Goal: Transaction & Acquisition: Purchase product/service

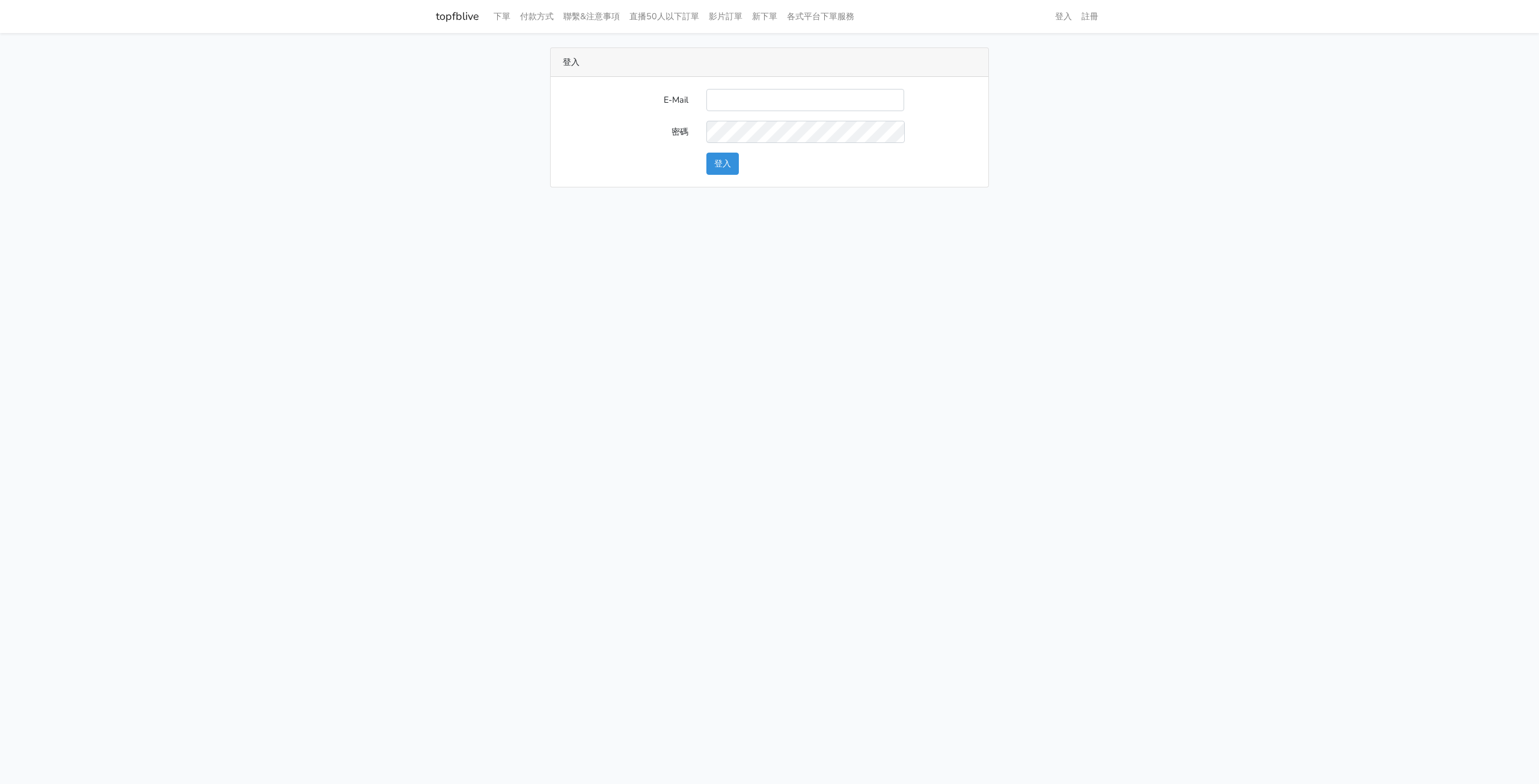
type input "michael_tseng@beurlux.com"
click at [730, 156] on button "登入" at bounding box center [723, 163] width 33 height 22
click at [533, 15] on link "付款方式" at bounding box center [537, 16] width 43 height 23
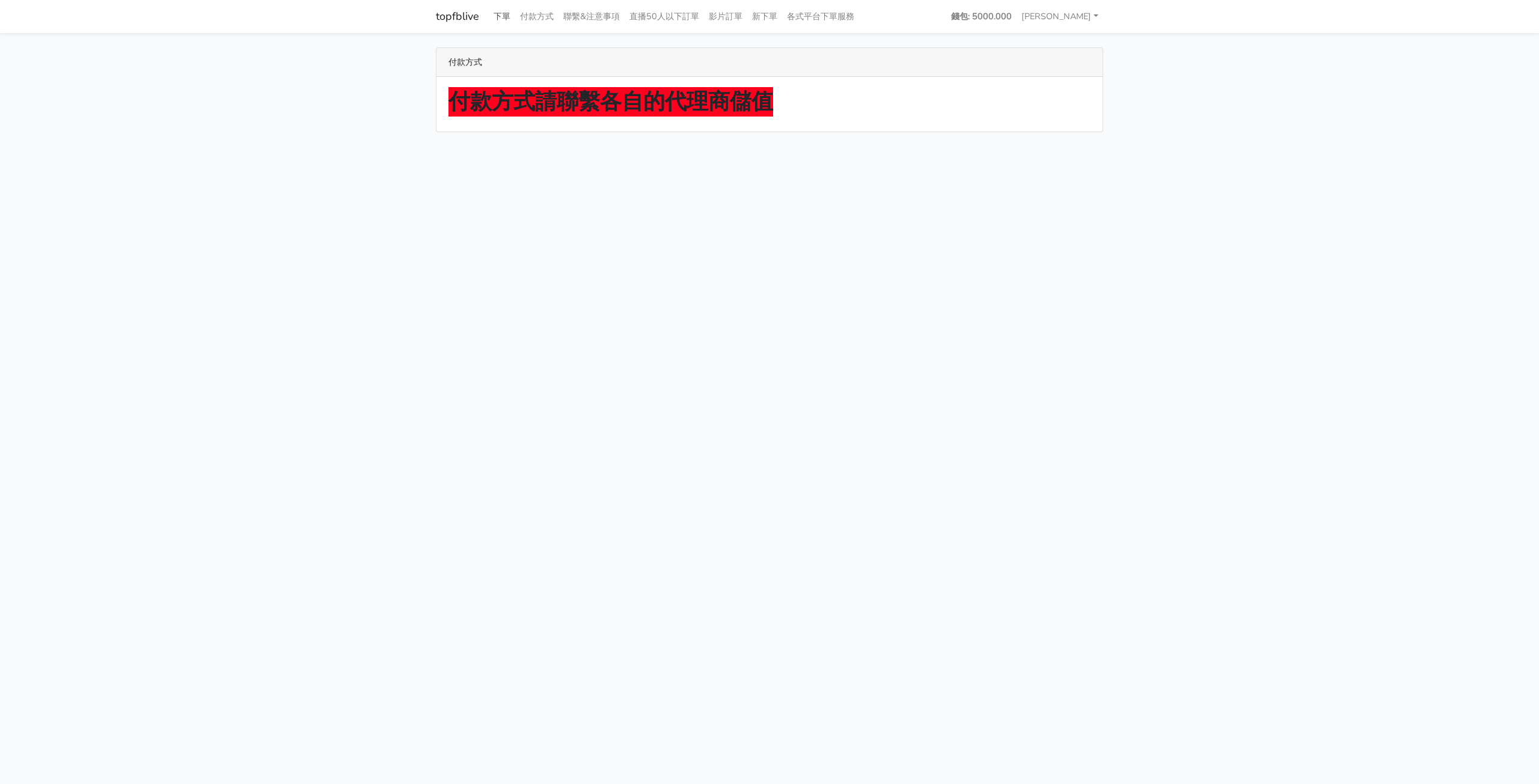
click at [507, 15] on link "下單" at bounding box center [501, 16] width 26 height 23
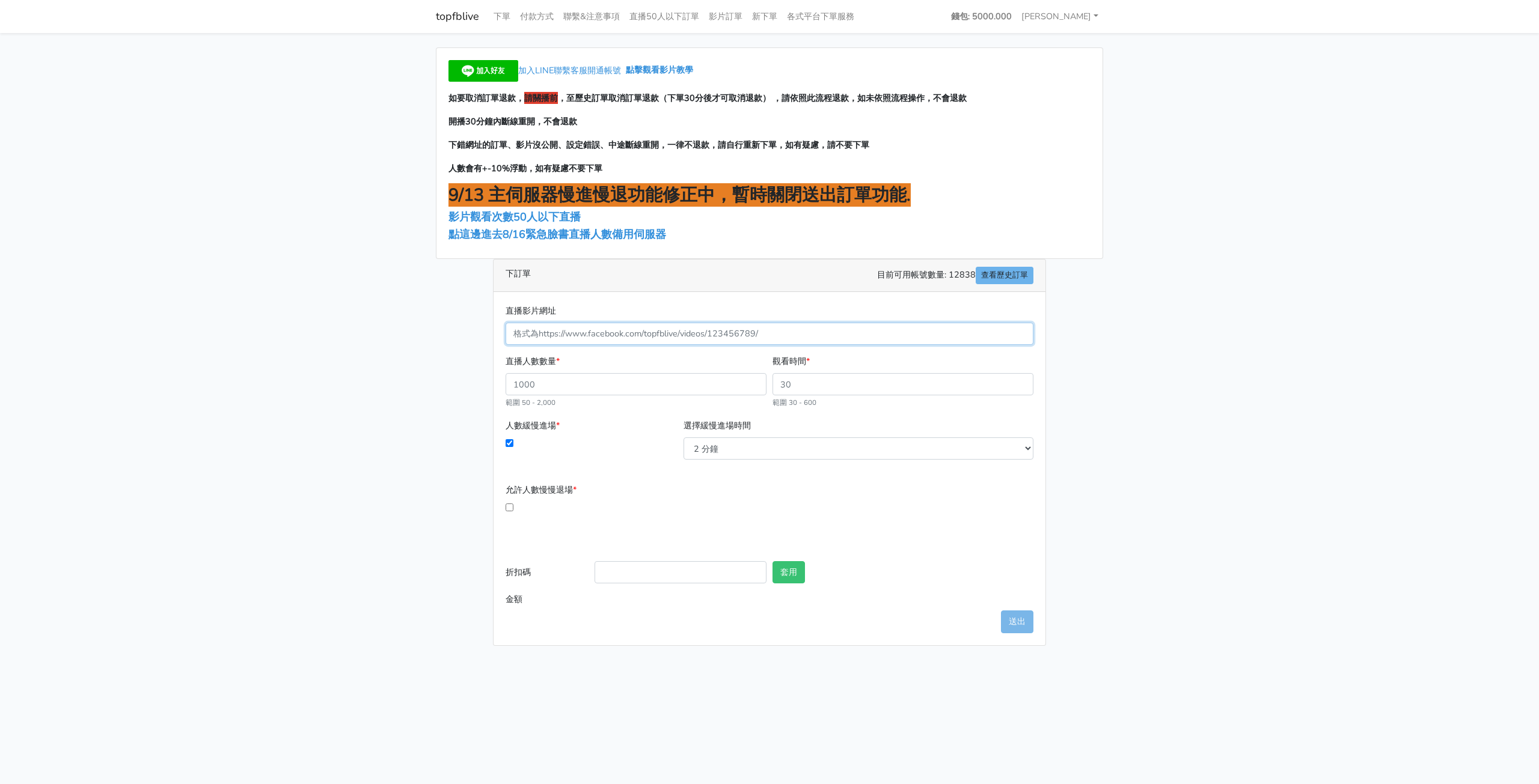
click at [682, 337] on input "直播影片網址" at bounding box center [770, 333] width 528 height 22
click at [668, 383] on input "直播人數數量 *" at bounding box center [636, 383] width 261 height 22
click at [669, 383] on input "直播人數數量 *" at bounding box center [636, 383] width 261 height 22
click at [616, 383] on input "直播人數數量 *" at bounding box center [636, 383] width 261 height 22
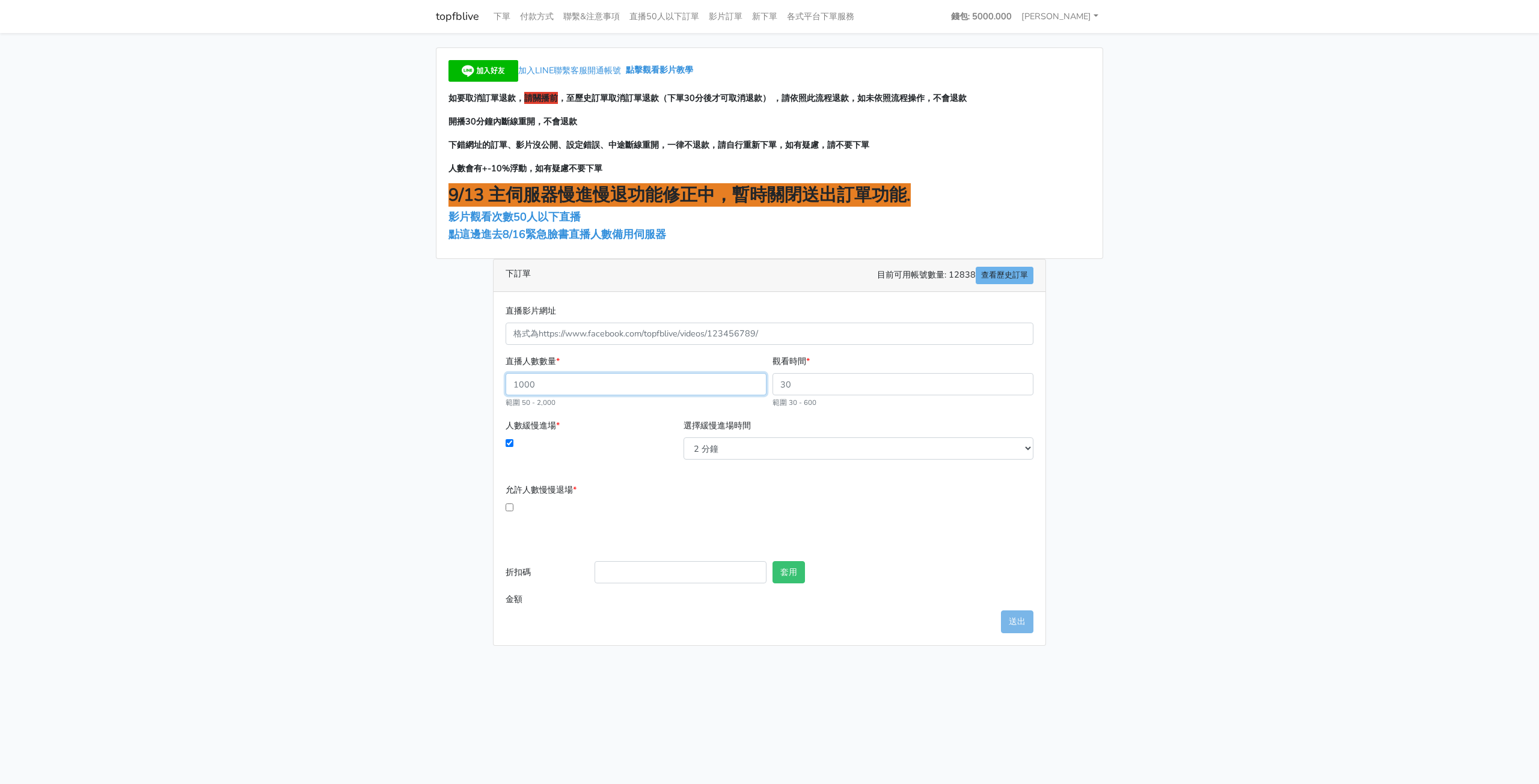
click at [616, 383] on input "直播人數數量 *" at bounding box center [636, 383] width 261 height 22
click at [874, 381] on input "觀看時間 *" at bounding box center [903, 383] width 261 height 22
click at [644, 391] on input "直播人數數量 *" at bounding box center [636, 383] width 261 height 22
click at [681, 324] on input "直播影片網址" at bounding box center [770, 333] width 528 height 22
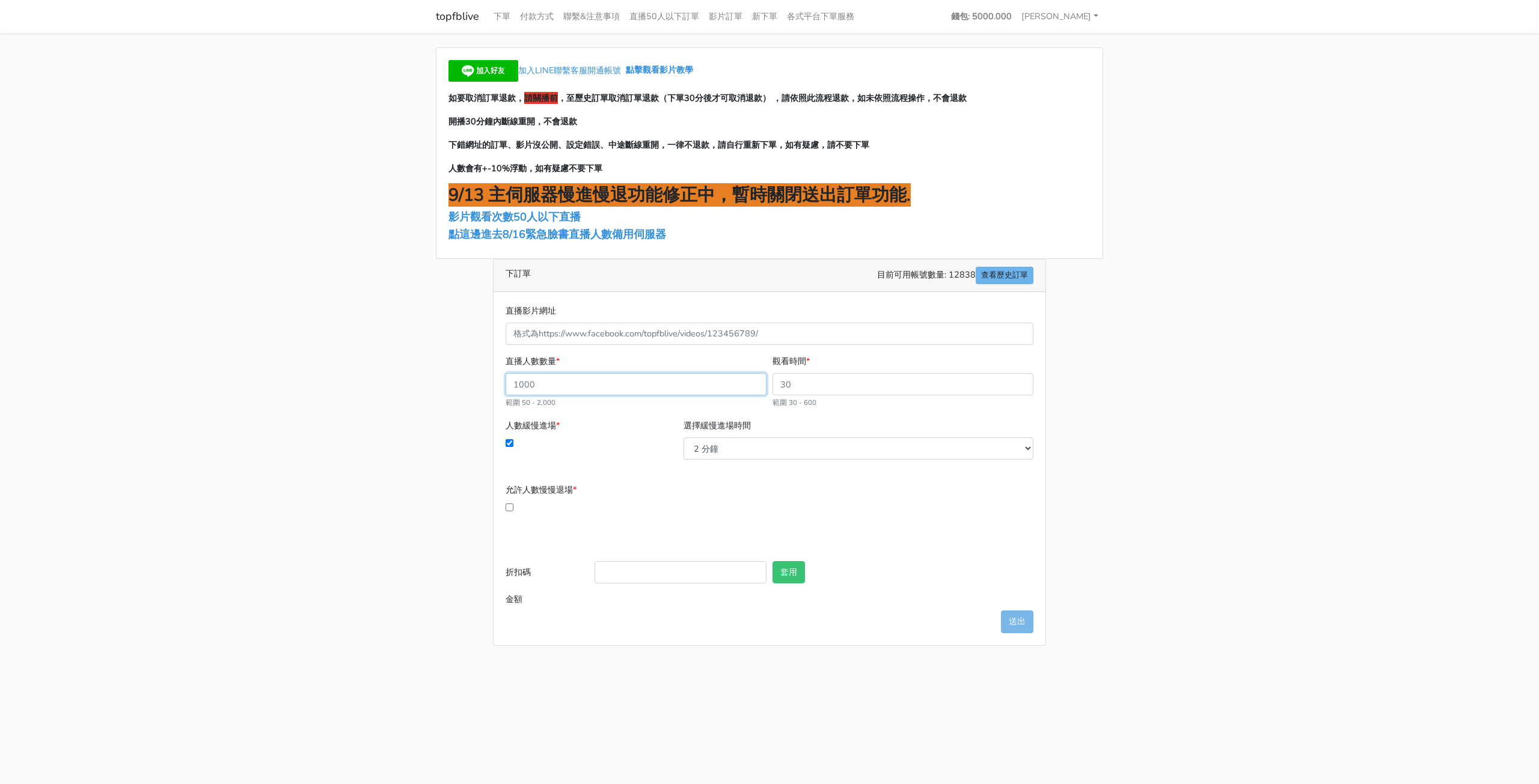
click at [651, 383] on input "直播人數數量 *" at bounding box center [636, 383] width 261 height 22
click at [760, 464] on div "人數緩慢進場 * 選擇緩慢進場時間 2 分鐘 3 分鐘 5 分鐘 7 分鐘 10 分鐘 11 分鐘 12 分鐘 13 分鐘" at bounding box center [770, 444] width 534 height 50
click at [764, 457] on select "2 分鐘 3 分鐘 5 分鐘 7 分鐘 10 分鐘 11 分鐘 12 分鐘 13 分鐘 14 分鐘 15 分鐘 16 分鐘" at bounding box center [858, 448] width 350 height 22
click at [765, 455] on select "2 分鐘 3 分鐘 5 分鐘 7 分鐘 10 分鐘 11 分鐘 12 分鐘 13 分鐘 14 分鐘 15 分鐘 16 分鐘" at bounding box center [858, 448] width 350 height 22
click at [600, 383] on input "直播人數數量 *" at bounding box center [636, 383] width 261 height 22
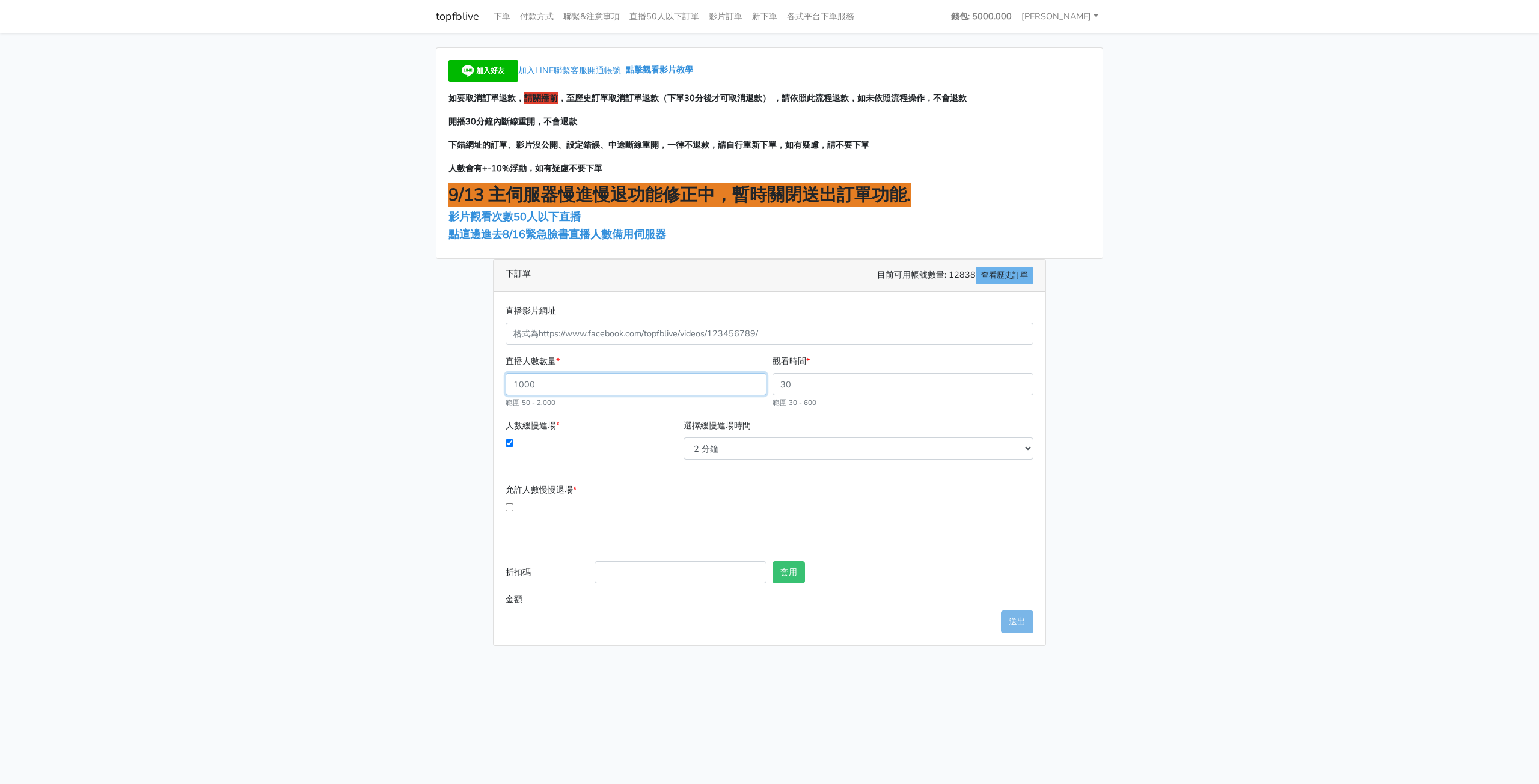
click at [600, 383] on input "直播人數數量 *" at bounding box center [636, 383] width 261 height 22
type input "50"
click at [821, 385] on input "觀看時間 *" at bounding box center [903, 383] width 261 height 22
click at [835, 384] on input "觀看時間 *" at bounding box center [903, 383] width 261 height 22
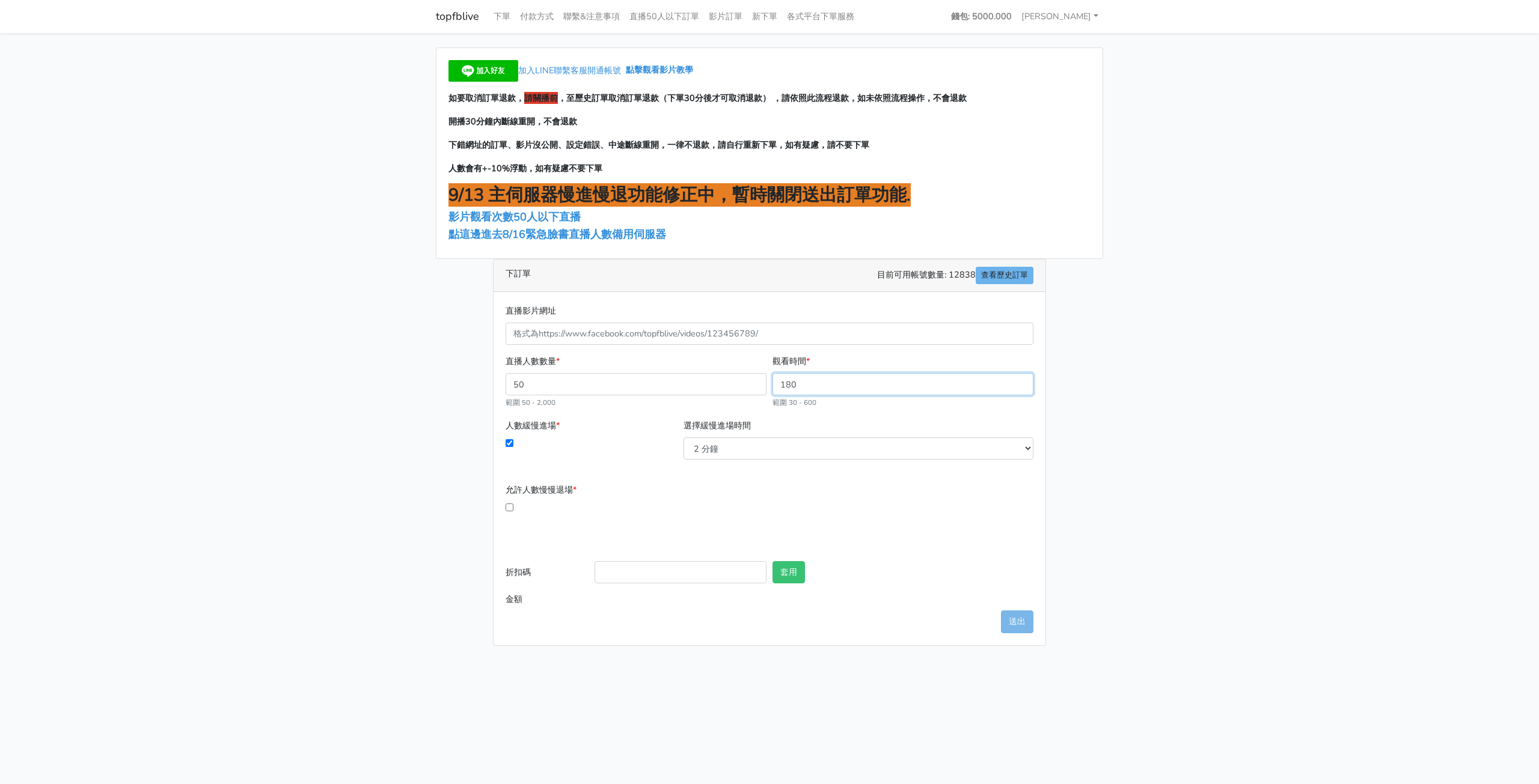
click at [817, 379] on input "180" at bounding box center [903, 383] width 261 height 22
type input "120"
type input "162.000"
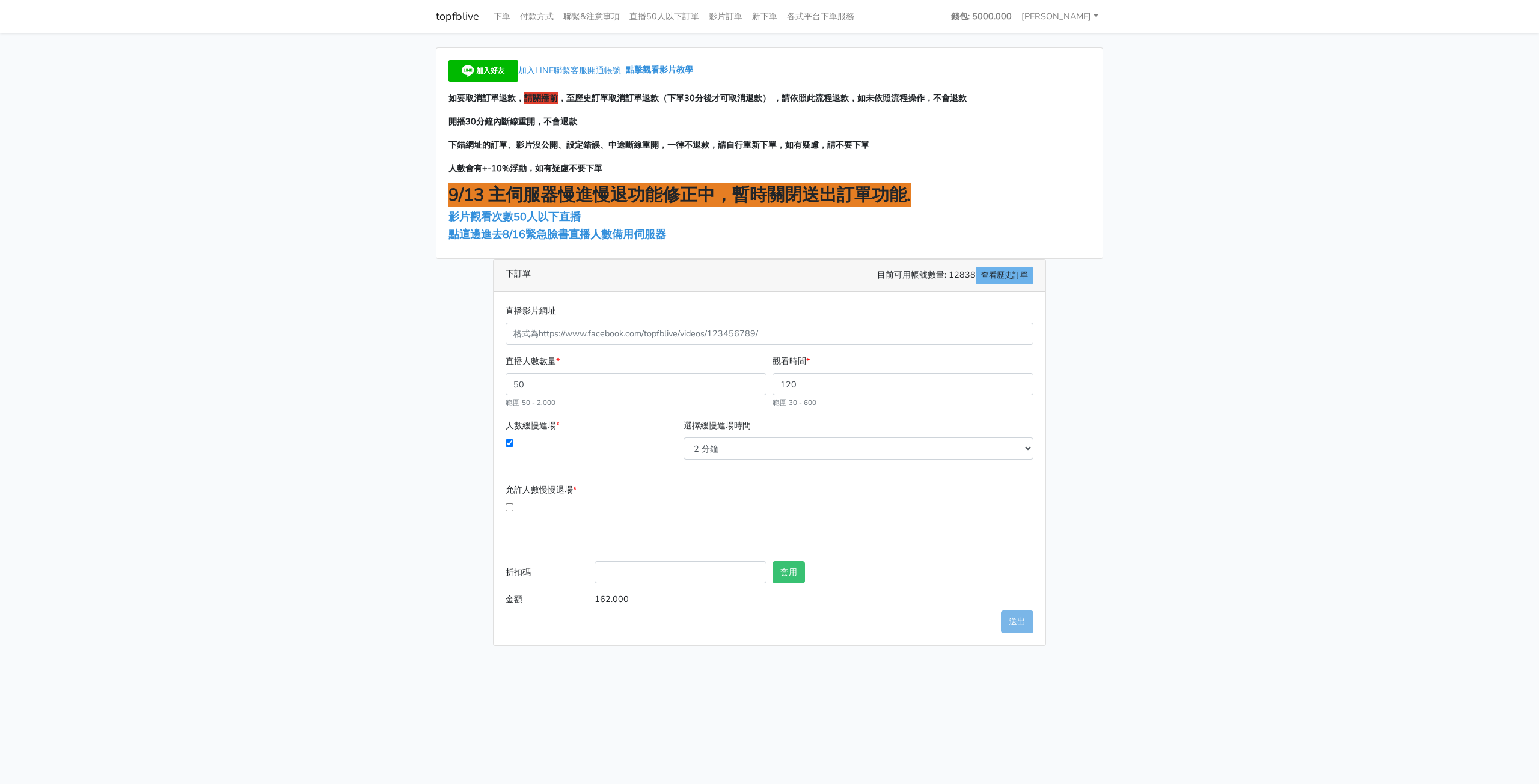
click at [656, 419] on div "人數緩慢進場 *" at bounding box center [591, 439] width 178 height 41
click at [862, 445] on select "2 分鐘 3 分鐘 5 分鐘 7 分鐘 10 分鐘 11 分鐘 12 分鐘 13 分鐘 14 分鐘 15 分鐘 16 分鐘" at bounding box center [858, 448] width 350 height 22
click at [616, 436] on div "人數緩慢進場 *" at bounding box center [591, 439] width 178 height 41
click at [689, 18] on link "直播50人以下訂單" at bounding box center [665, 16] width 79 height 23
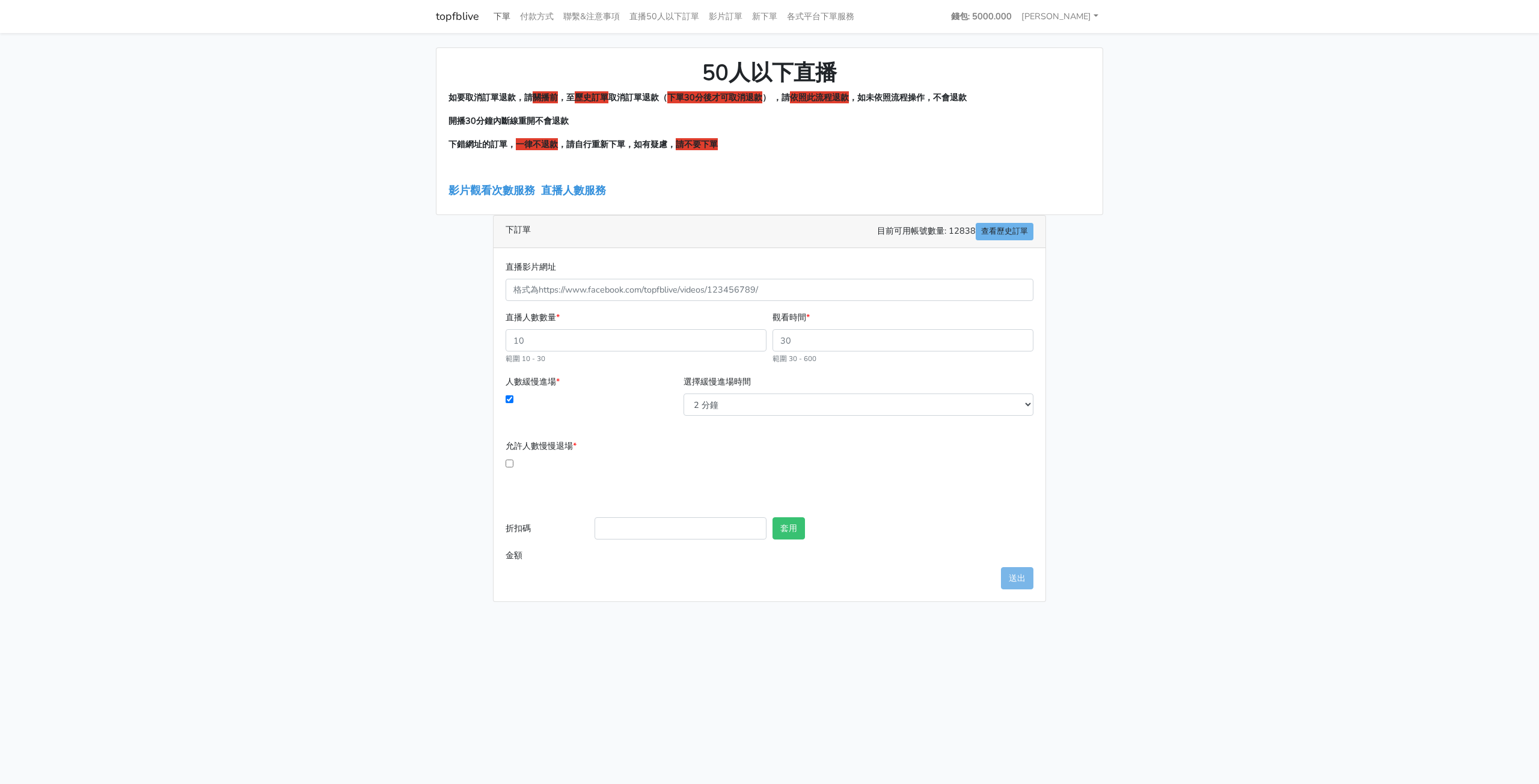
click at [505, 13] on link "下單" at bounding box center [501, 16] width 26 height 23
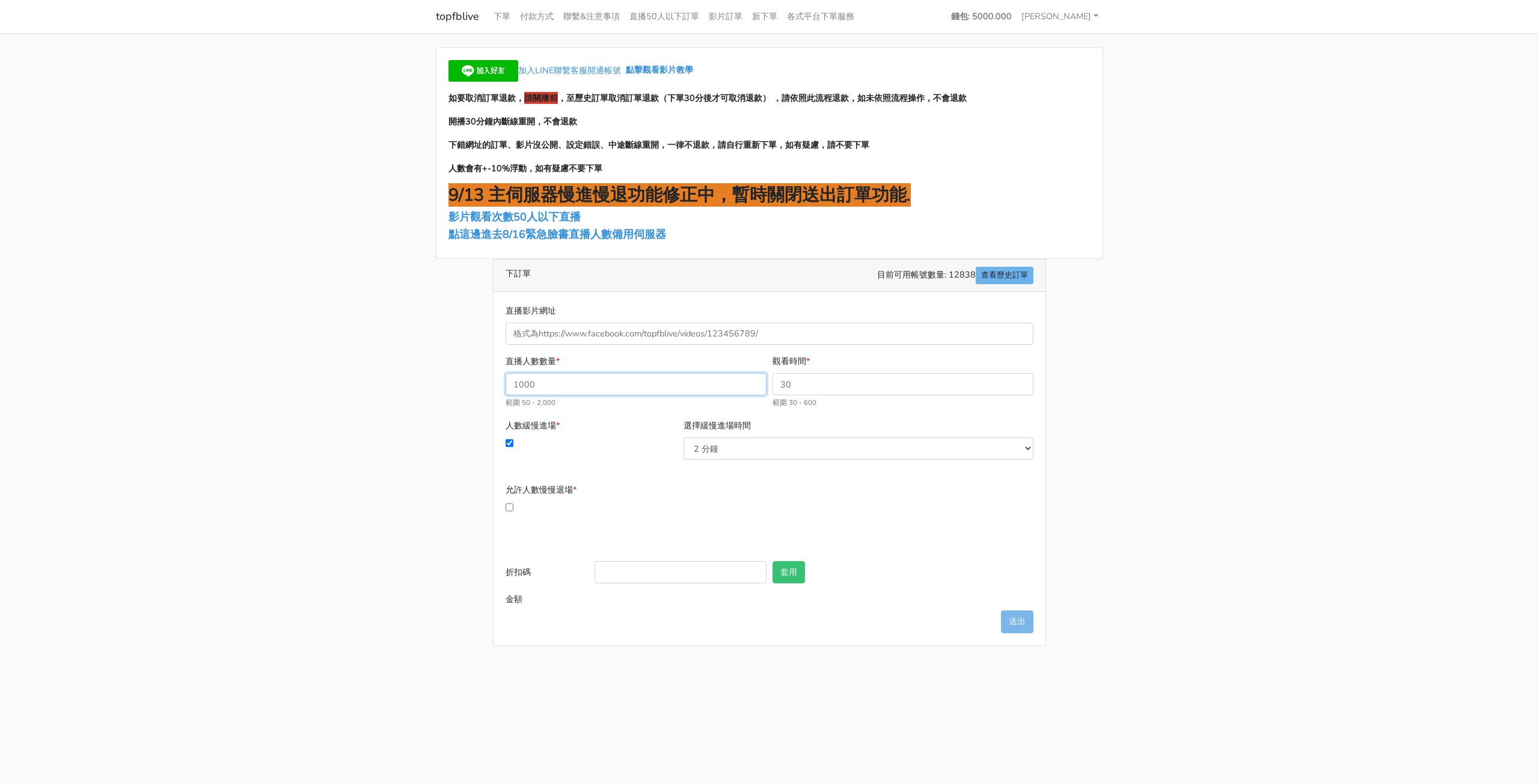
click at [700, 385] on input "直播人數數量 *" at bounding box center [636, 383] width 261 height 22
type input "200"
click at [837, 379] on input "觀看時間 *" at bounding box center [903, 383] width 261 height 22
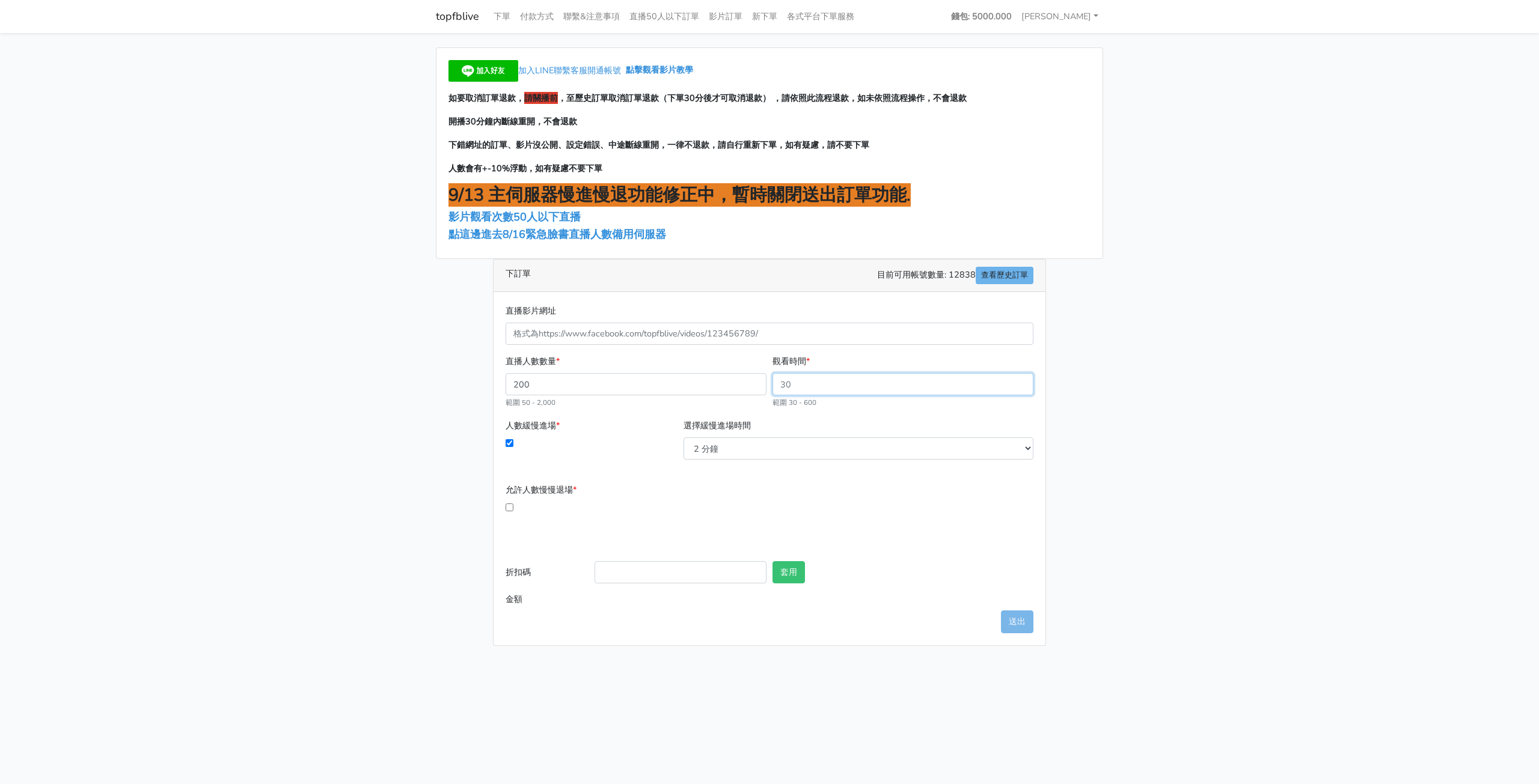
click at [837, 379] on input "觀看時間 *" at bounding box center [903, 383] width 261 height 22
type input "180"
type input "972.000"
click at [779, 473] on form "直播影片網址 直播人數數量 * 200 範圍 50 - 2,000 觀看時間 * 180 範圍 30 - 600 人數緩慢進場 * 選擇緩慢進場時間 2 分鐘…" at bounding box center [770, 457] width 528 height 307
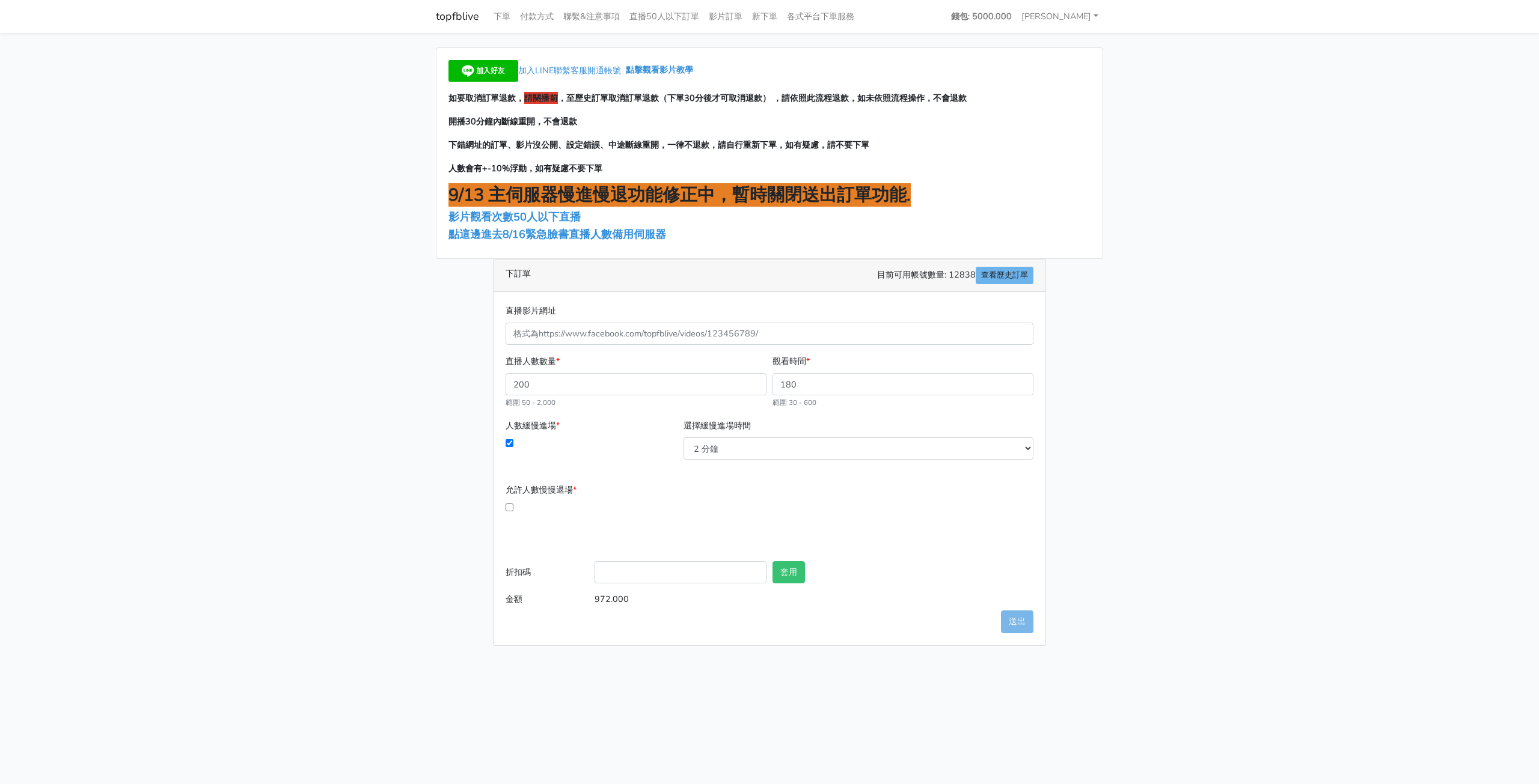
click at [512, 506] on input "允許人數慢慢退場 *" at bounding box center [509, 507] width 8 height 8
checkbox input "true"
click at [614, 474] on form "直播影片網址 直播人數數量 * 200 範圍 50 - 2,000 觀看時間 * 180 範圍 30 - 600 人數緩慢進場 * 選擇緩慢進場時間 2 分鐘…" at bounding box center [770, 457] width 528 height 307
click at [871, 327] on input "直播影片網址" at bounding box center [770, 333] width 528 height 22
click at [461, 13] on link "topfblive" at bounding box center [457, 16] width 43 height 23
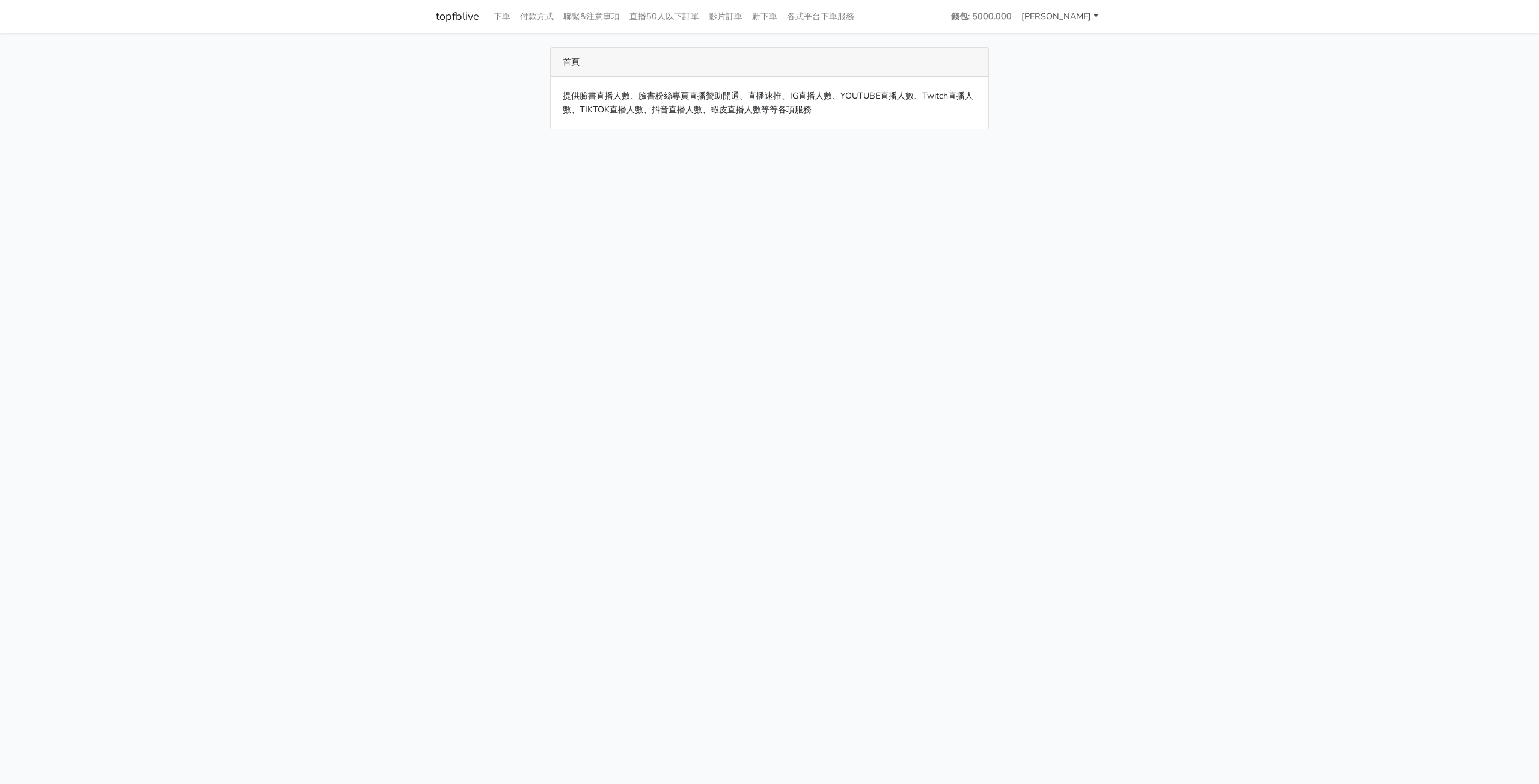
click at [1084, 18] on link "[PERSON_NAME]" at bounding box center [1060, 16] width 87 height 23
click at [1069, 42] on link "登出" at bounding box center [1055, 44] width 95 height 18
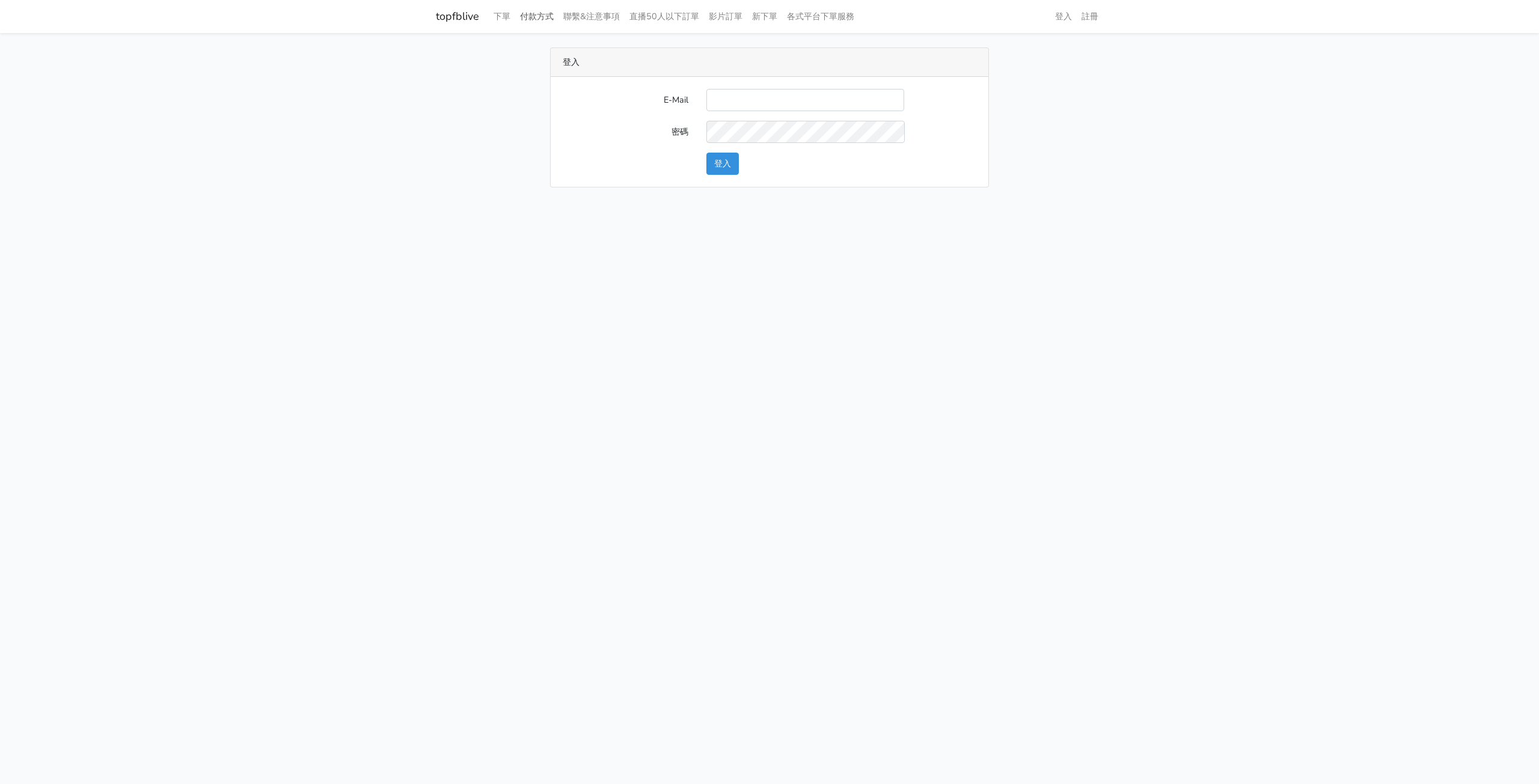
drag, startPoint x: 535, startPoint y: 15, endPoint x: 526, endPoint y: 15, distance: 9.0
click at [535, 15] on link "付款方式" at bounding box center [537, 16] width 43 height 23
click at [506, 13] on link "下單" at bounding box center [501, 16] width 26 height 23
click at [501, 12] on link "下單" at bounding box center [501, 16] width 26 height 23
type input "[PERSON_NAME][EMAIL_ADDRESS][DOMAIN_NAME]"
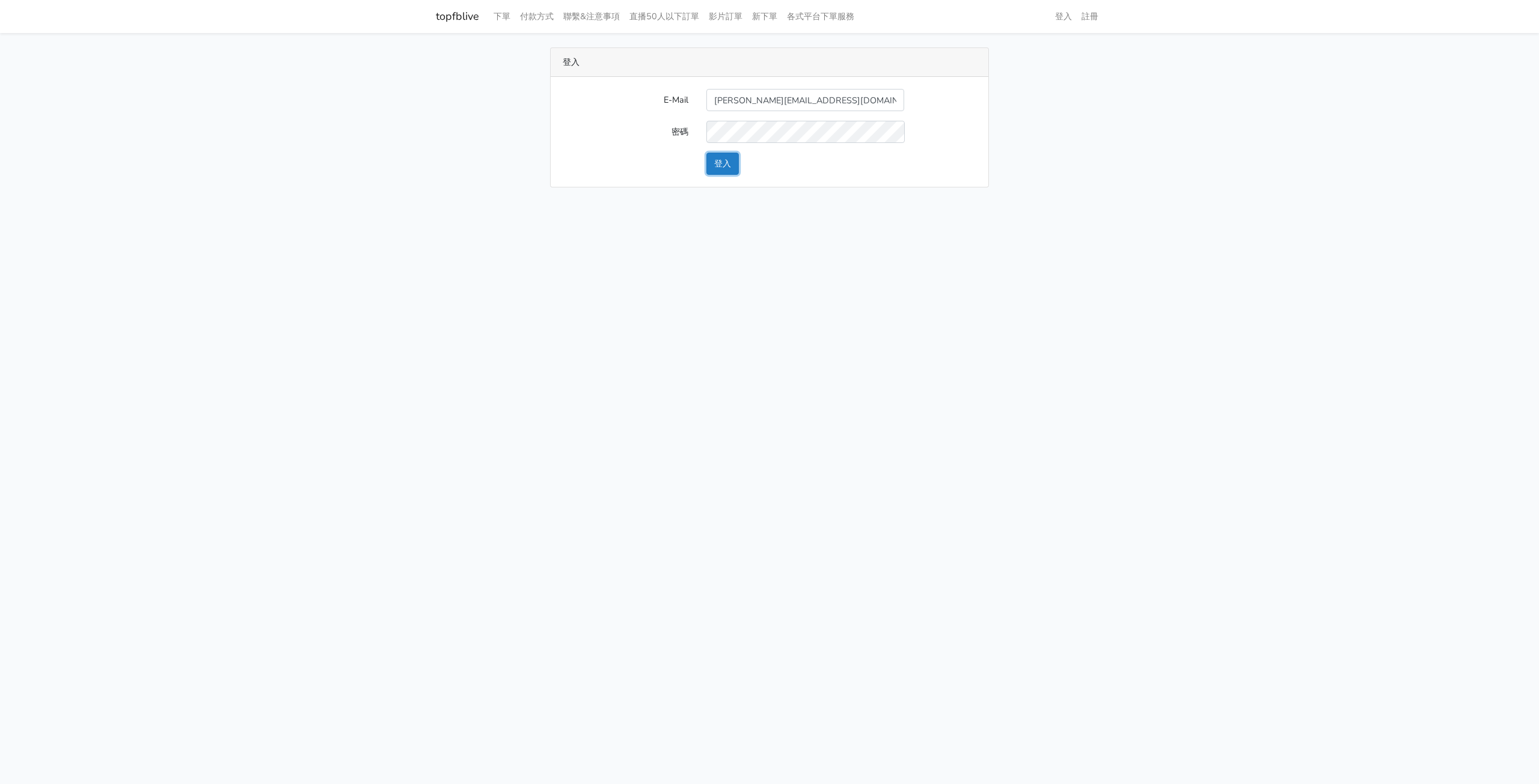
click at [738, 162] on button "登入" at bounding box center [723, 163] width 33 height 22
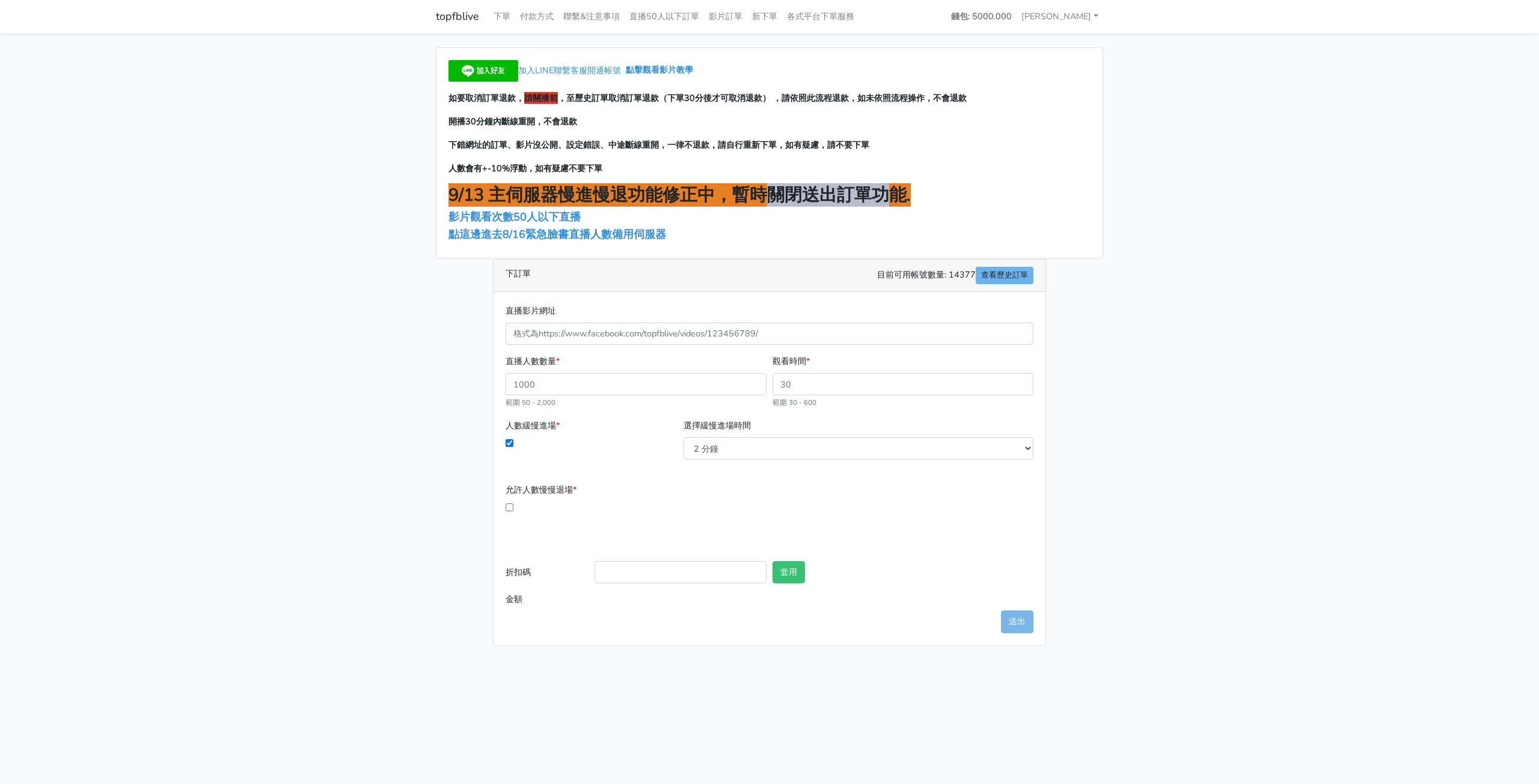
drag, startPoint x: 759, startPoint y: 194, endPoint x: 879, endPoint y: 199, distance: 120.1
click at [879, 199] on span "9/13 主伺服器慢進慢退功能修正中，暫時關閉送出訂單功能." at bounding box center [679, 195] width 462 height 23
click at [960, 184] on div "加入LINE聯繫客服開通帳號 點擊觀看影片教學 如要取消訂單退款， 請關播前 ，至歷史訂單取消訂單退款（下單30分後才可取消退款） ，請依照此流程退款，如未依…" at bounding box center [769, 153] width 666 height 211
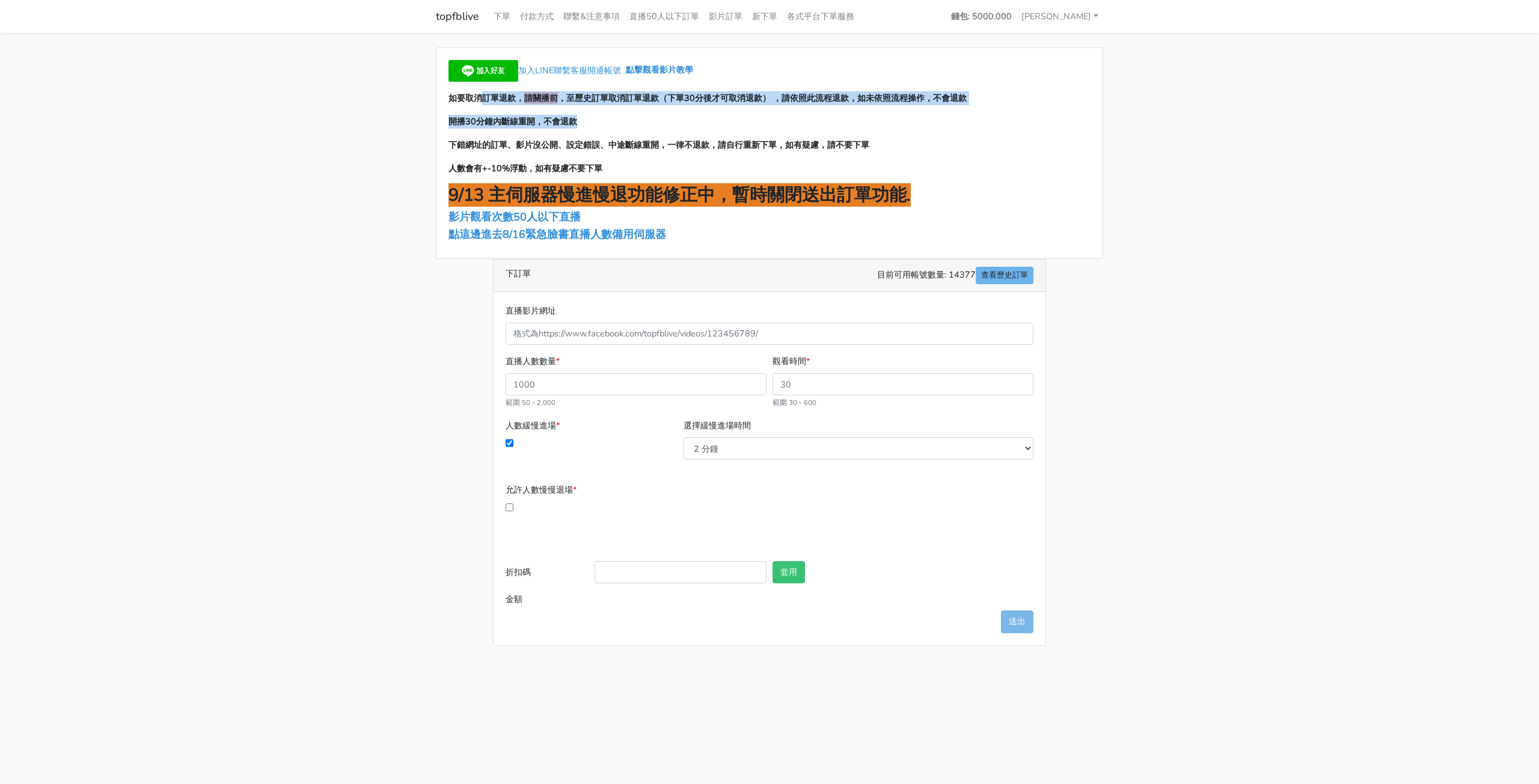
drag, startPoint x: 479, startPoint y: 99, endPoint x: 893, endPoint y: 113, distance: 414.2
click at [893, 113] on div "加入LINE聯繫客服開通帳號 點擊觀看影片教學 如要取消訂單退款， 請關播前 ，至歷史訂單取消訂單退款（下單30分後才可取消退款） ，請依照此流程退款，如未依…" at bounding box center [769, 153] width 666 height 211
click at [613, 124] on p "開播30分鐘內斷線重開，不會退款" at bounding box center [769, 121] width 642 height 13
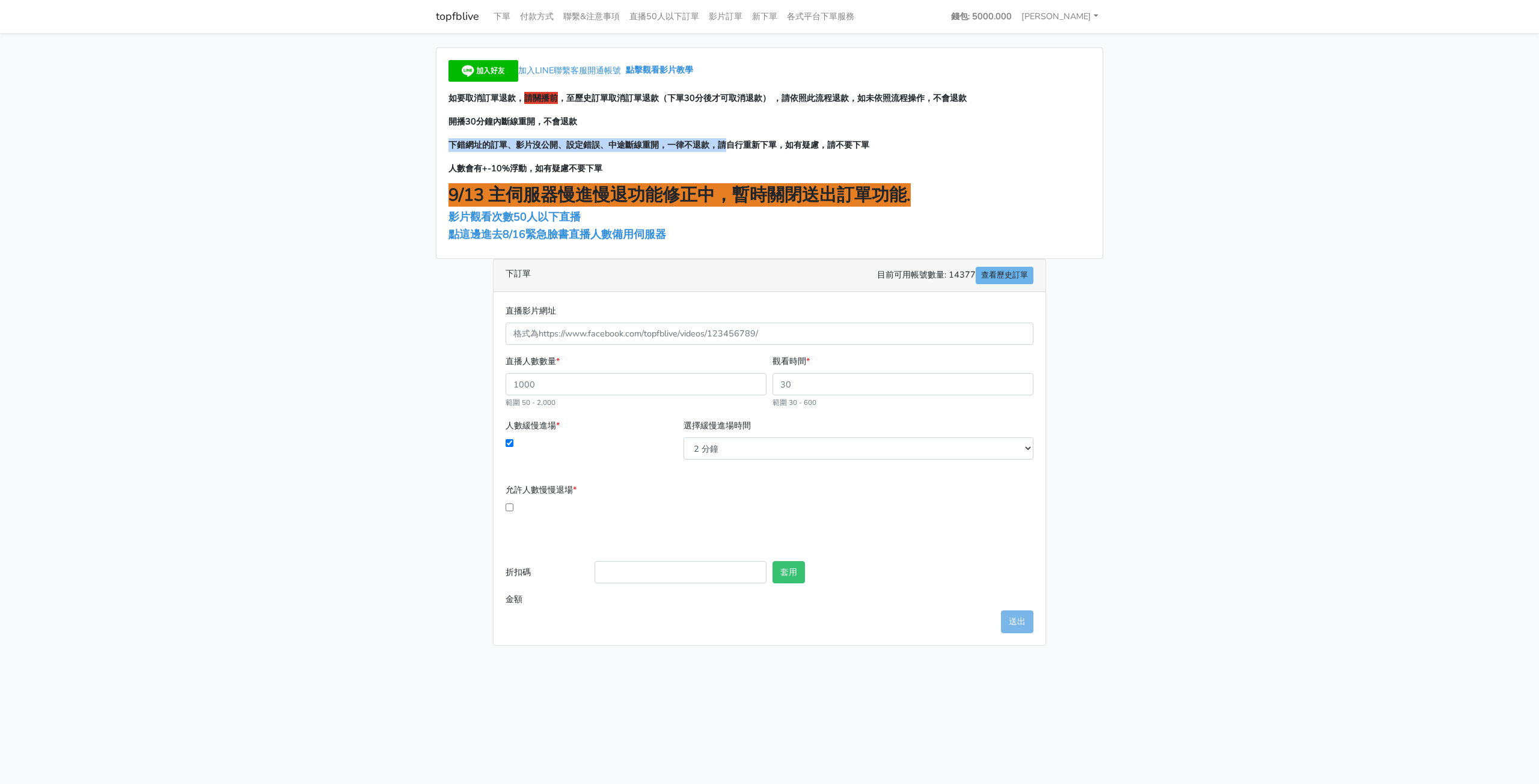
drag, startPoint x: 444, startPoint y: 142, endPoint x: 730, endPoint y: 142, distance: 286.0
click at [730, 142] on div "加入LINE聯繫客服開通帳號 點擊觀看影片教學 如要取消訂單退款， 請關播前 ，至歷史訂單取消訂單退款（下單30分後才可取消退款） ，請依照此流程退款，如未依…" at bounding box center [769, 153] width 666 height 211
click at [556, 239] on span "點這邊進去8/16緊急臉書直播人數備用伺服器" at bounding box center [557, 234] width 218 height 14
click at [593, 232] on span "點這邊進去8/16緊急臉書直播人數備用伺服器" at bounding box center [557, 234] width 218 height 14
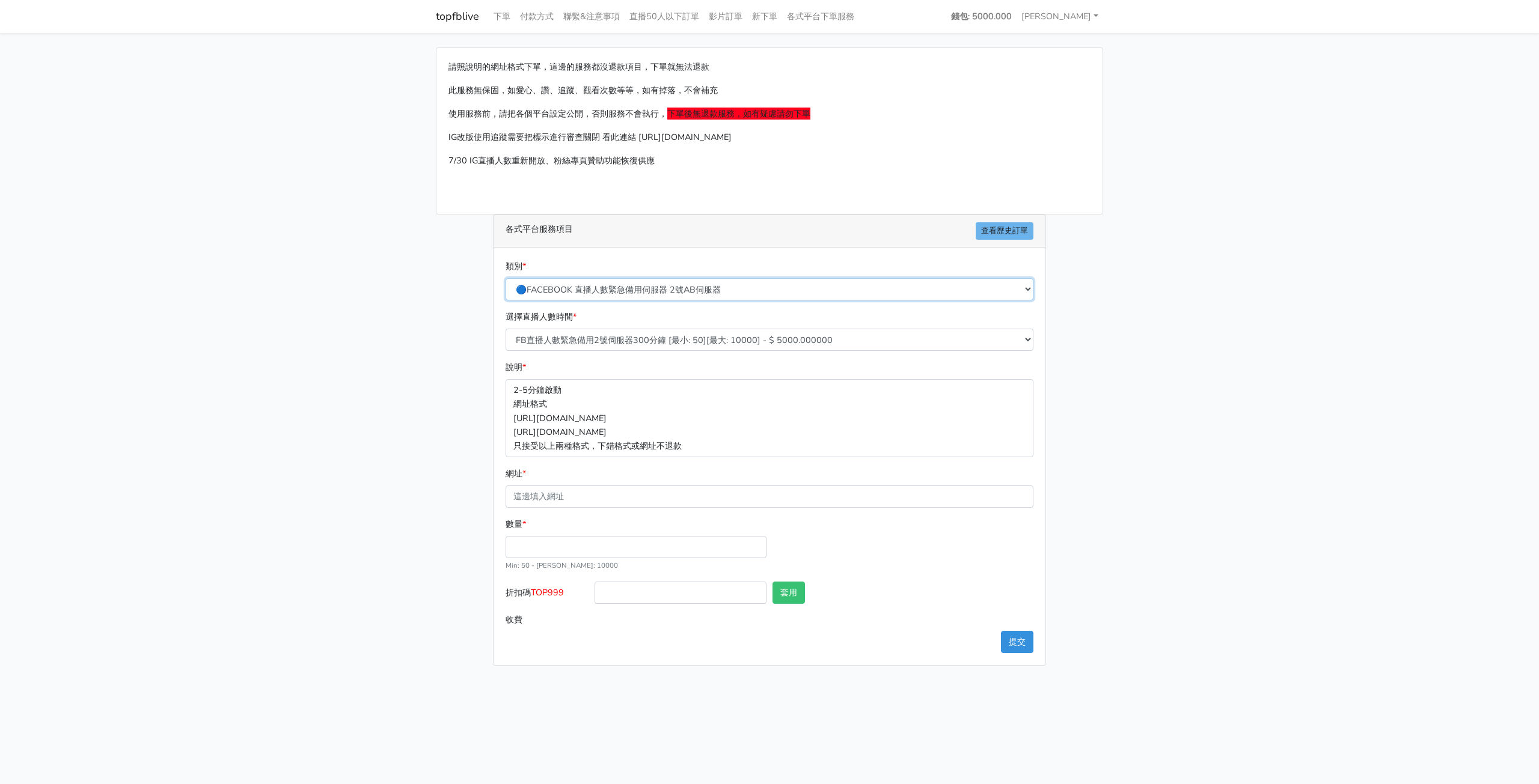
click at [700, 293] on select "🔵FACEBOOK 直播人數緊急備用伺服器 2號AB伺服器 🔵FACEBOOK 網軍專用貼文留言 安全保密 🔵FACEBOOK 直播人數緊急備用伺服器 J1 …" at bounding box center [770, 289] width 528 height 22
click at [506, 279] on select "🔵FACEBOOK 直播人數緊急備用伺服器 2號AB伺服器 🔵FACEBOOK 網軍專用貼文留言 安全保密 🔵FACEBOOK 直播人數緊急備用伺服器 J1 …" at bounding box center [770, 289] width 528 height 22
click at [614, 341] on select "FB直播人數緊急備用2號伺服器300分鐘 [最小: 50][最大: 10000] - $ 5000.000000 FB直播人數緊急備用2號伺服器60分鐘 [最…" at bounding box center [770, 340] width 528 height 22
select select "577"
click at [506, 329] on select "FB直播人數緊急備用2號伺服器300分鐘 [最小: 50][最大: 10000] - $ 5000.000000 FB直播人數緊急備用2號伺服器60分鐘 [最…" at bounding box center [770, 340] width 528 height 22
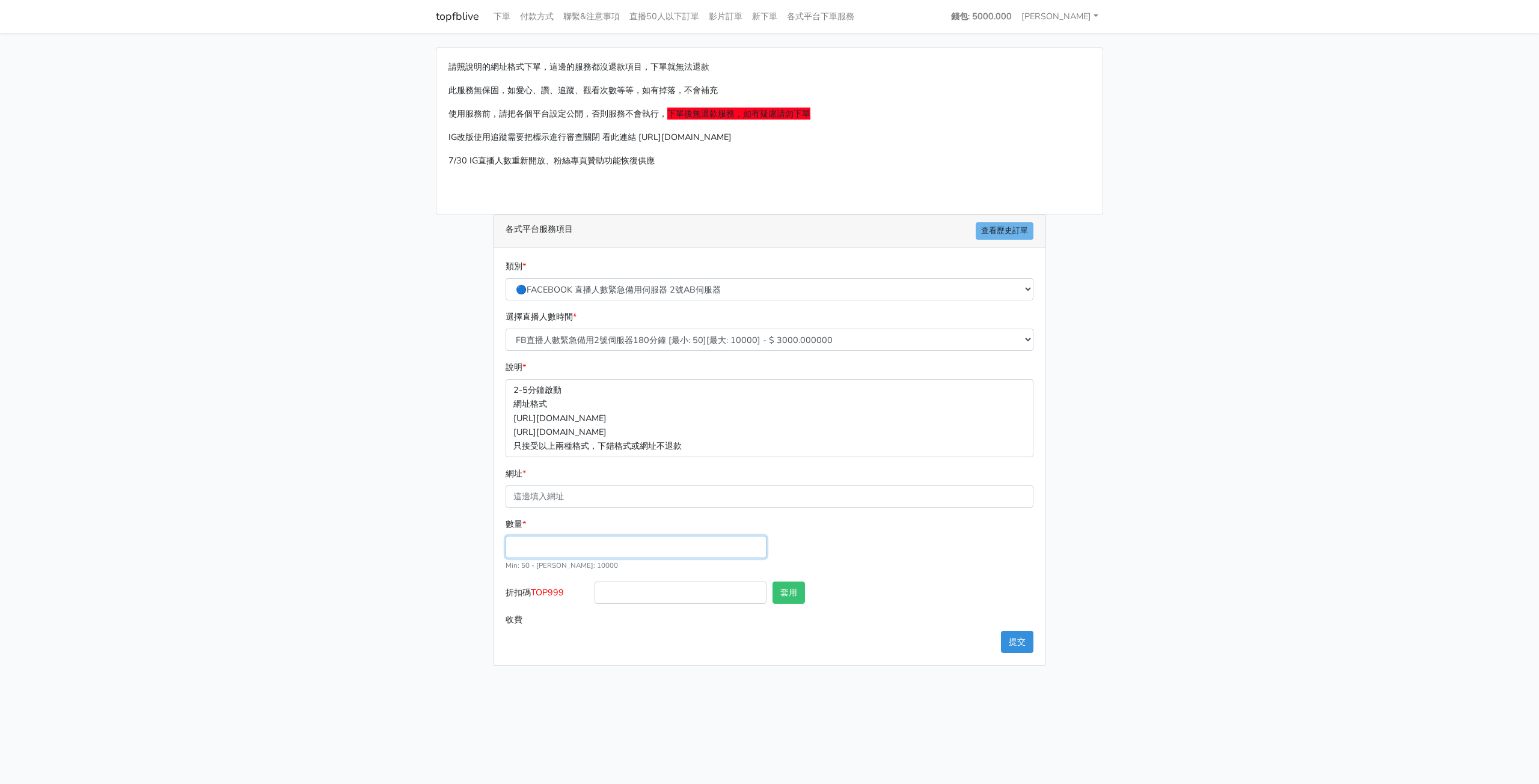
click at [571, 551] on input "數量 *" at bounding box center [636, 547] width 261 height 22
type input "50"
type input "150.000"
click at [880, 511] on form "類別 * 🔵FACEBOOK 直播人數緊急備用伺服器 2號AB伺服器 🔵FACEBOOK 網軍專用貼文留言 安全保密 🔵FACEBOOK 直播人數緊急備用伺服…" at bounding box center [770, 445] width 528 height 371
drag, startPoint x: 521, startPoint y: 390, endPoint x: 567, endPoint y: 421, distance: 55.5
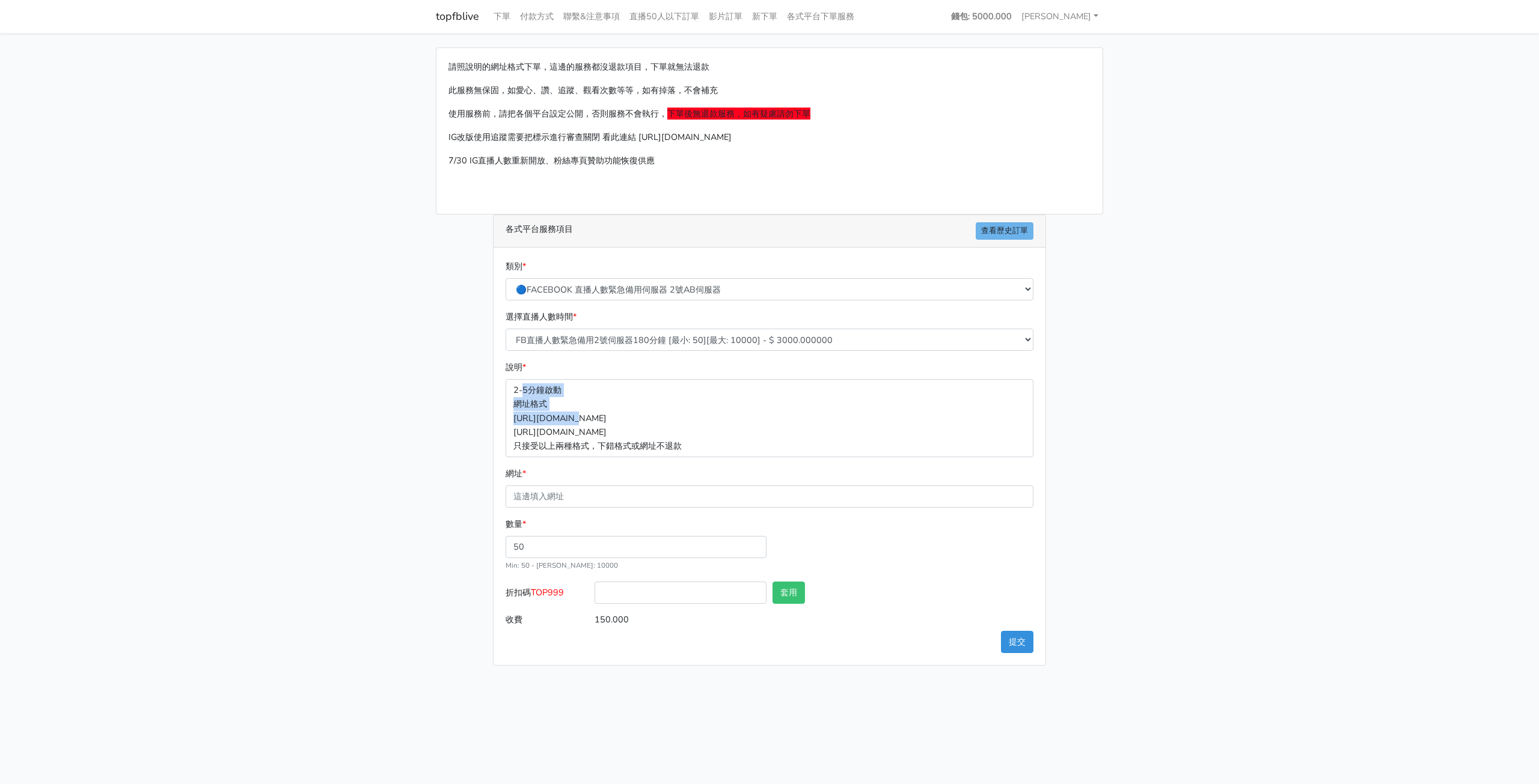
click at [567, 421] on p "2-5分鐘啟動 網址格式 [URL][DOMAIN_NAME] [URL][DOMAIN_NAME] 只接受以上兩種格式，下錯格式或網址不退款" at bounding box center [770, 418] width 528 height 77
click at [665, 296] on select "🔵FACEBOOK 直播人數緊急備用伺服器 2號AB伺服器 🔵FACEBOOK 網軍專用貼文留言 安全保密 🔵FACEBOOK 直播人數緊急備用伺服器 J1 …" at bounding box center [770, 289] width 528 height 22
select select "🔵FACEBOOK 直播人數 AB伺服器"
click at [506, 279] on select "🔵FACEBOOK 直播人數緊急備用伺服器 2號AB伺服器 🔵FACEBOOK 網軍專用貼文留言 安全保密 🔵FACEBOOK 直播人數緊急備用伺服器 J1 …" at bounding box center [770, 289] width 528 height 22
type input "30.000"
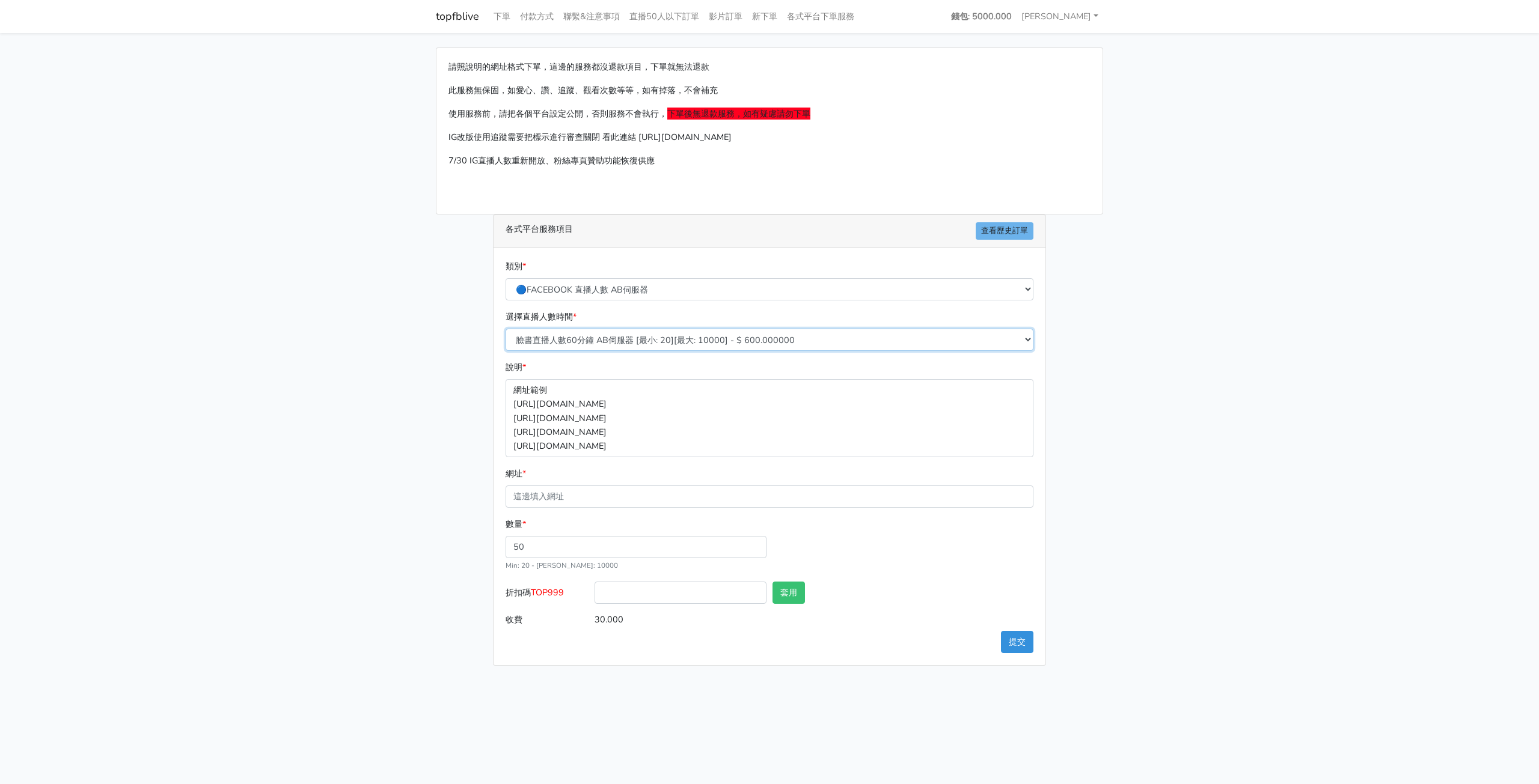
click at [656, 340] on select "臉書直播人數60分鐘 AB伺服器 [最小: 20][最大: 10000] - $ 600.000000 臉書直播人數90分鐘 AB伺服器 [最小: 20][最…" at bounding box center [770, 340] width 528 height 22
select select "610"
click at [506, 329] on select "臉書直播人數60分鐘 AB伺服器 [最小: 20][最大: 10000] - $ 600.000000 臉書直播人數90分鐘 AB伺服器 [最小: 20][最…" at bounding box center [770, 340] width 528 height 22
type input "90.000"
click at [562, 545] on input "50" at bounding box center [636, 547] width 261 height 22
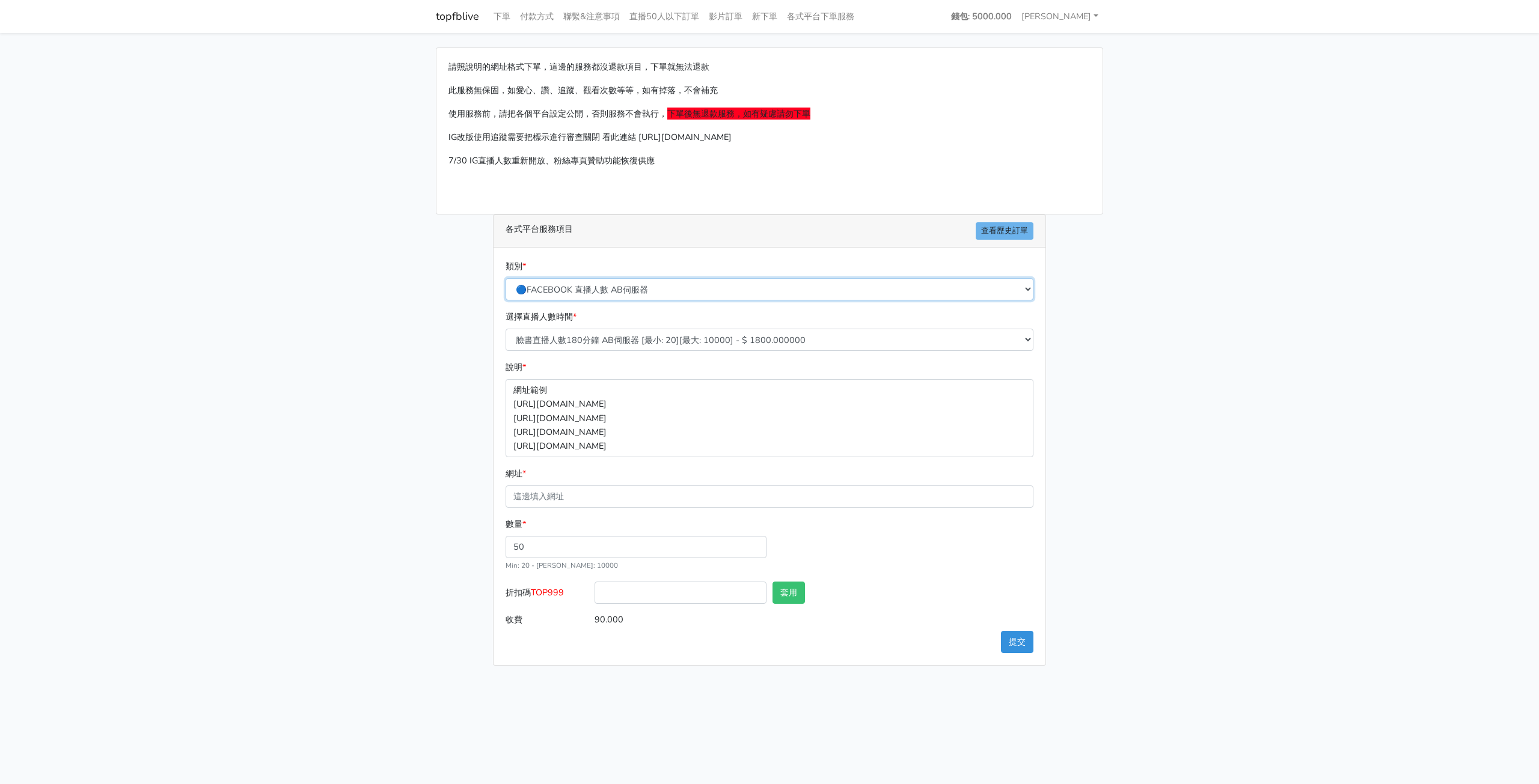
click at [617, 286] on select "🔵FACEBOOK 直播人數緊急備用伺服器 2號AB伺服器 🔵FACEBOOK 網軍專用貼文留言 安全保密 🔵FACEBOOK 直播人數緊急備用伺服器 J1 …" at bounding box center [770, 289] width 528 height 22
click at [1165, 485] on main "請照說明的網址格式下單，這邊的服務都沒退款項目，下單就無法退款 此服務無保固，如愛心、讚、追蹤、觀看次數等等，如有掉落，不會補充 使用服務前，請把各個平台設定…" at bounding box center [770, 357] width 1539 height 647
click at [1229, 242] on main "請照說明的網址格式下單，這邊的服務都沒退款項目，下單就無法退款 此服務無保固，如愛心、讚、追蹤、觀看次數等等，如有掉落，不會補充 使用服務前，請把各個平台設定…" at bounding box center [770, 357] width 1539 height 647
click at [783, 341] on select "臉書直播人數60分鐘 AB伺服器 [最小: 20][最大: 10000] - $ 600.000000 臉書直播人數90分鐘 AB伺服器 [最小: 20][最…" at bounding box center [770, 340] width 528 height 22
click at [1229, 364] on main "請照說明的網址格式下單，這邊的服務都沒退款項目，下單就無法退款 此服務無保固，如愛心、讚、追蹤、觀看次數等等，如有掉落，不會補充 使用服務前，請把各個平台設定…" at bounding box center [770, 357] width 1539 height 647
